Goal: Task Accomplishment & Management: Manage account settings

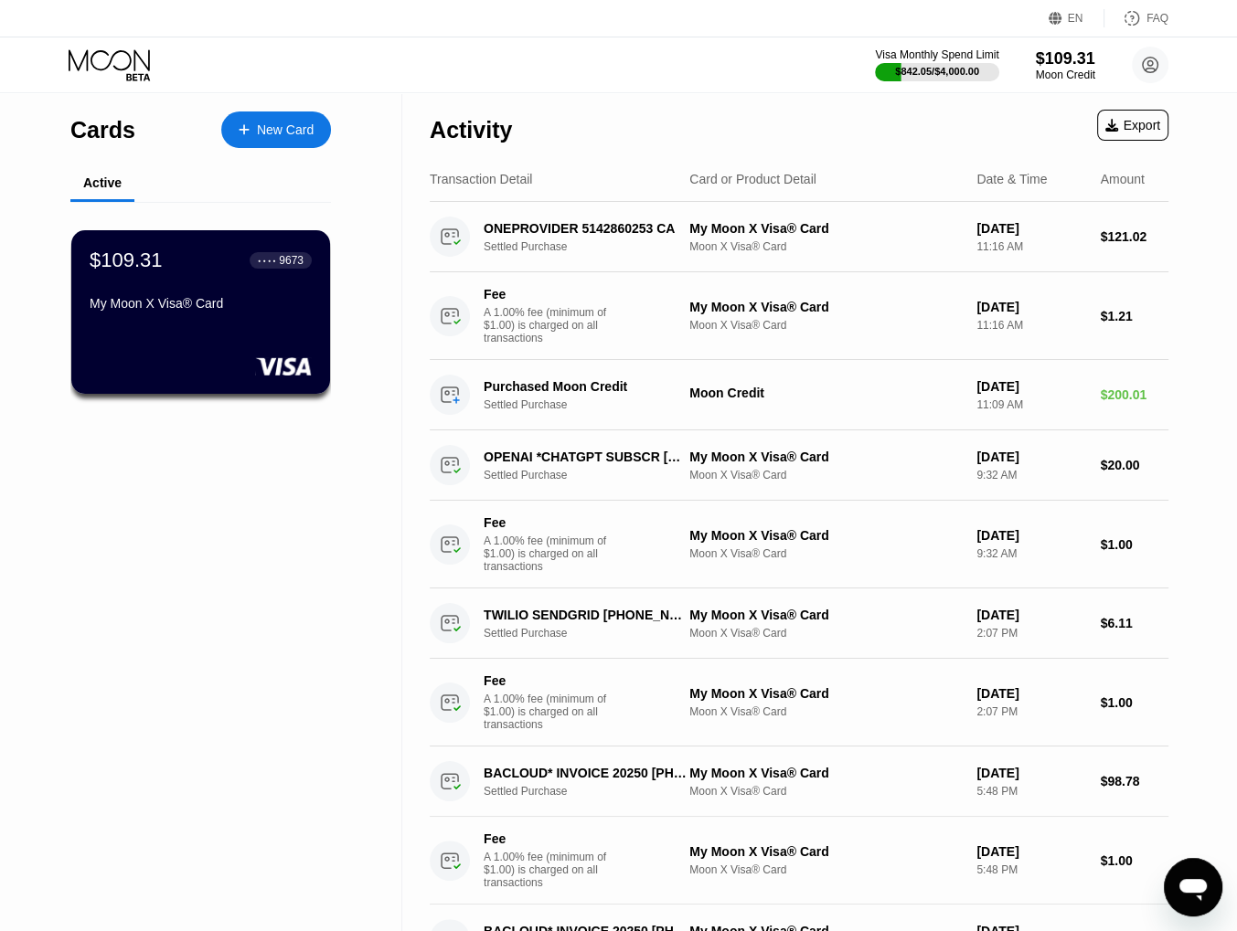
click at [229, 588] on div "Cards New Card Active $109.31 ● ● ● ● 9673 My Moon X Visa® Card" at bounding box center [201, 926] width 402 height 1667
click at [250, 553] on div "Cards New Card Active $109.31 ● ● ● ● 9673 My Moon X Visa® Card" at bounding box center [201, 926] width 402 height 1667
